Goal: Task Accomplishment & Management: Use online tool/utility

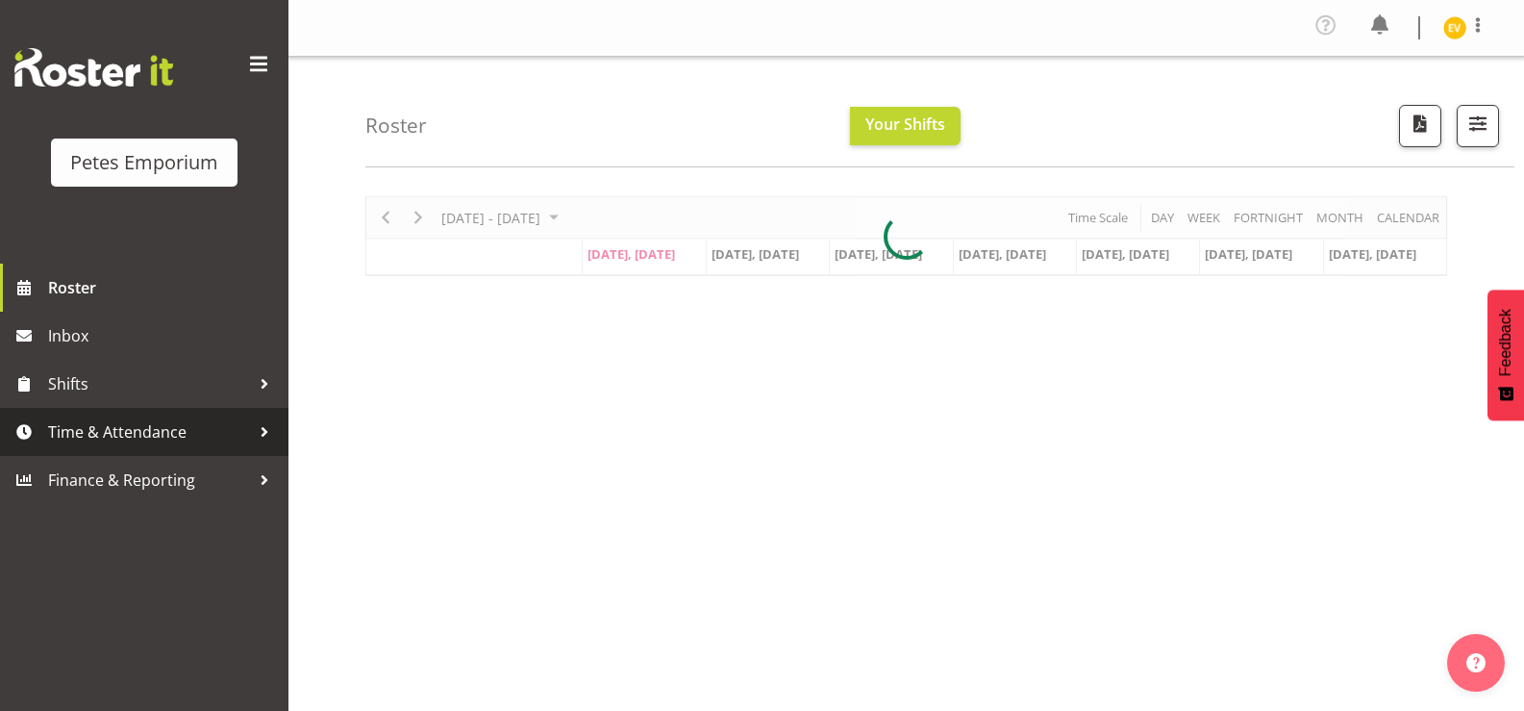
click at [167, 435] on span "Time & Attendance" at bounding box center [149, 431] width 202 height 29
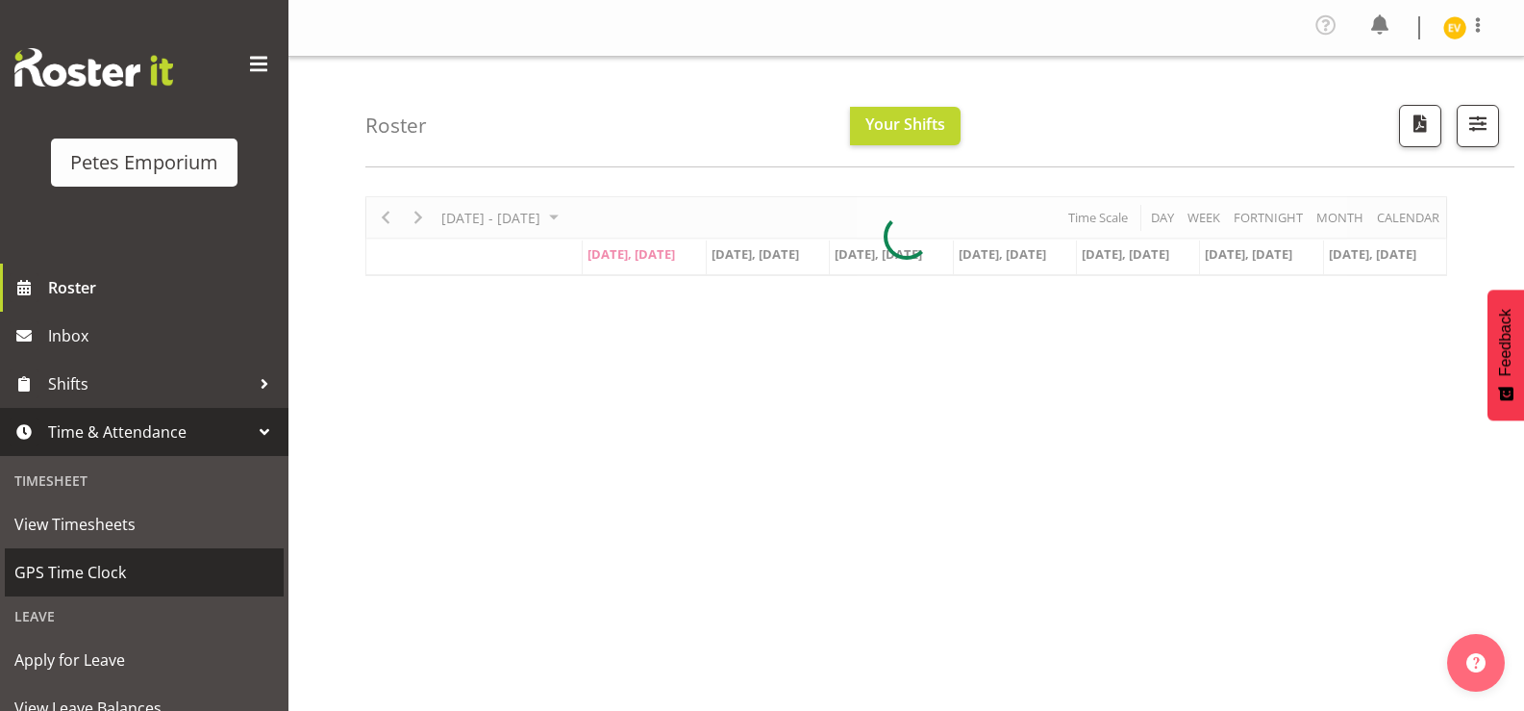
click at [138, 580] on span "GPS Time Clock" at bounding box center [144, 572] width 260 height 29
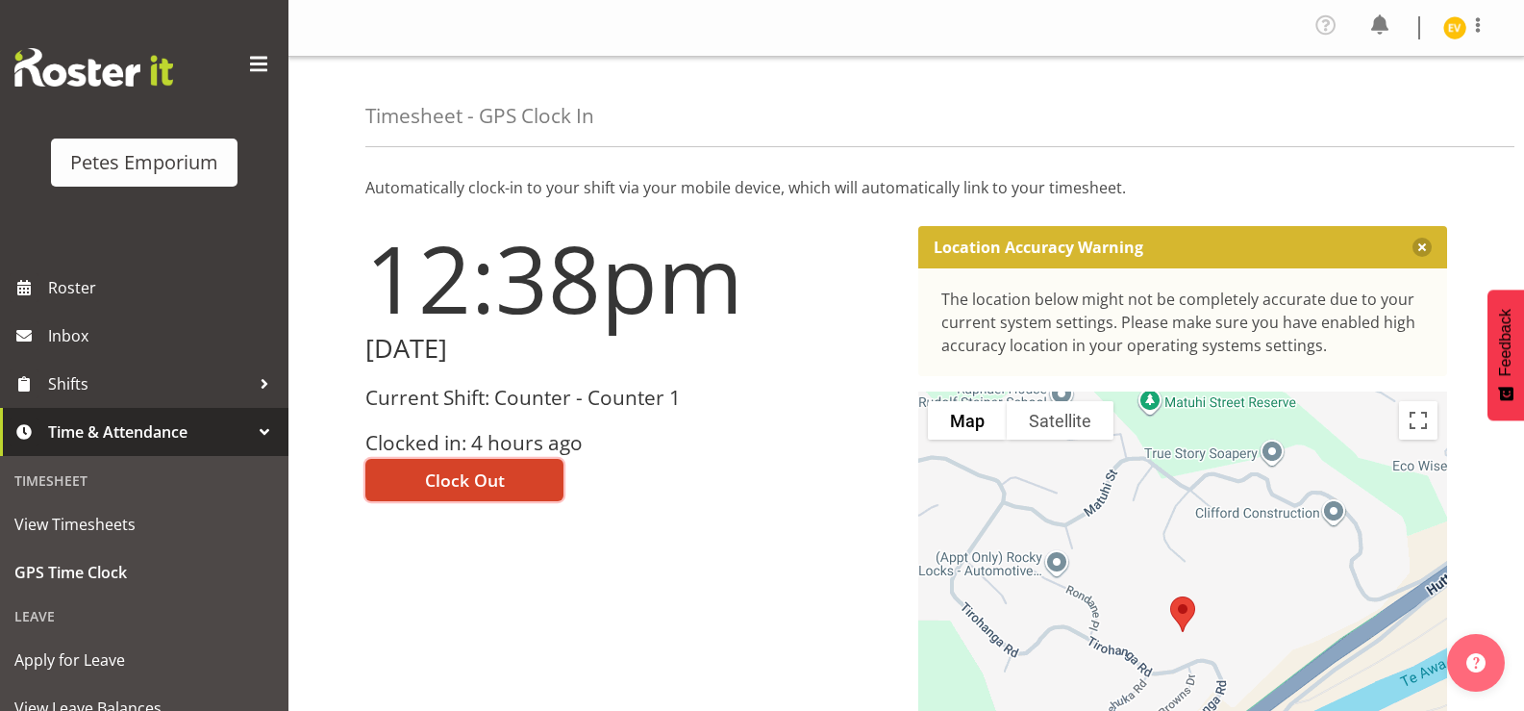
click at [495, 481] on span "Clock Out" at bounding box center [465, 479] width 80 height 25
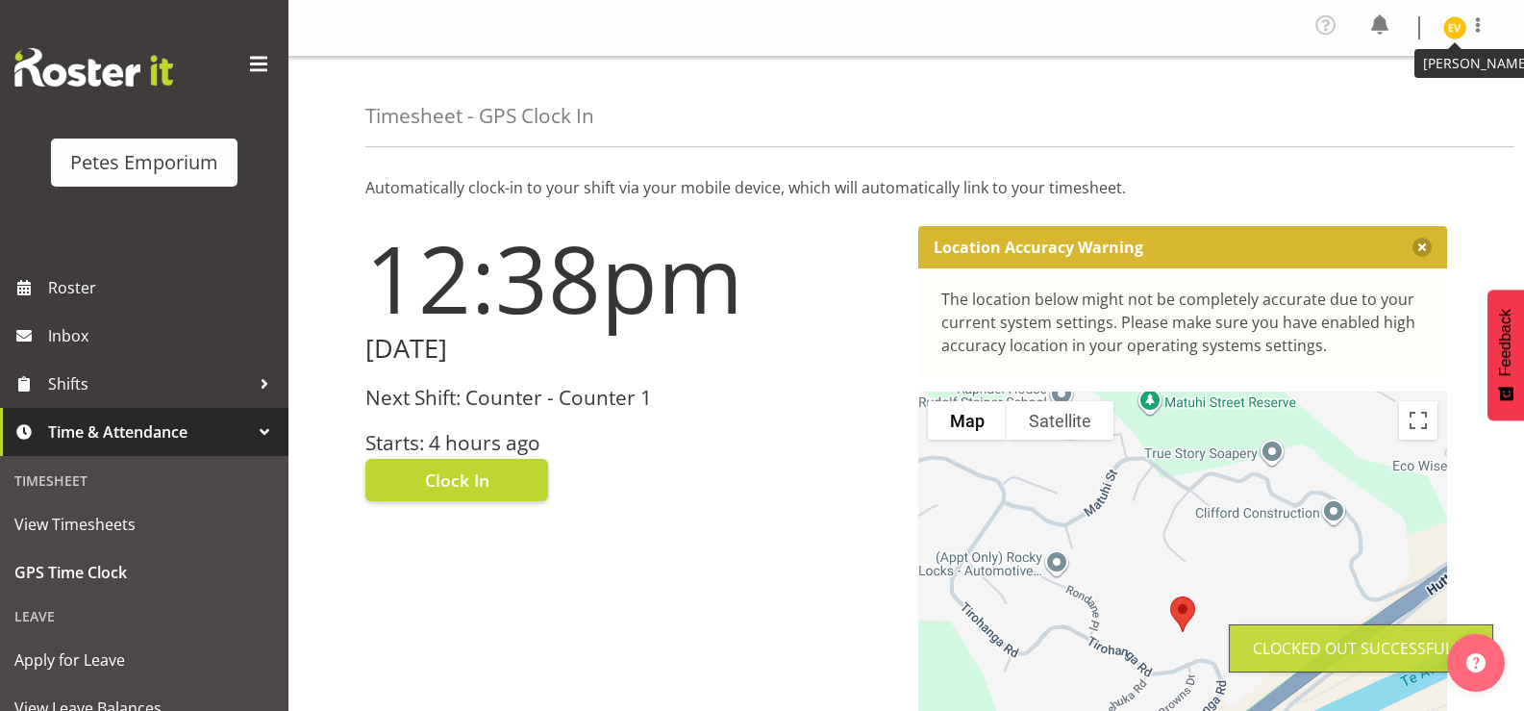
click at [1458, 28] on img at bounding box center [1454, 27] width 23 height 23
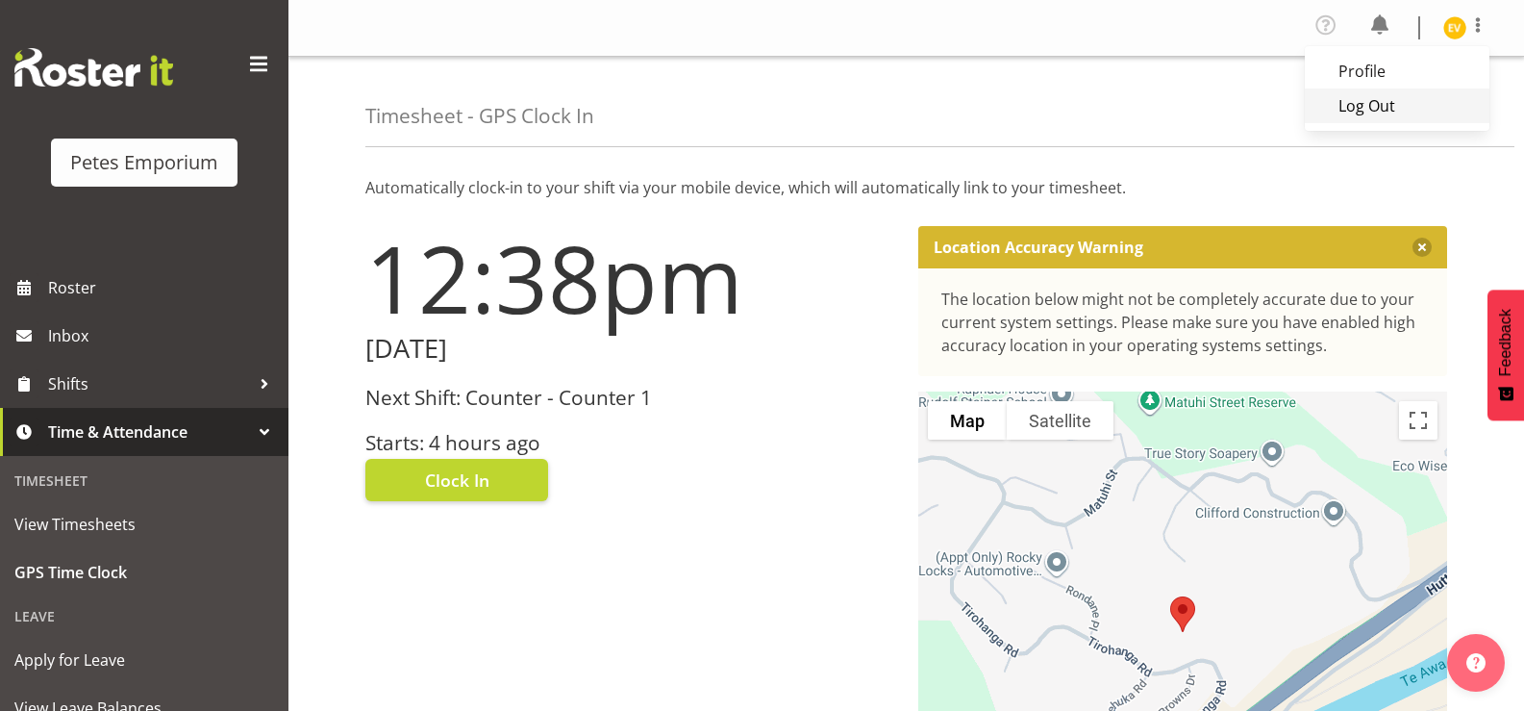
click at [1371, 104] on link "Log Out" at bounding box center [1397, 105] width 185 height 35
